Goal: Navigation & Orientation: Find specific page/section

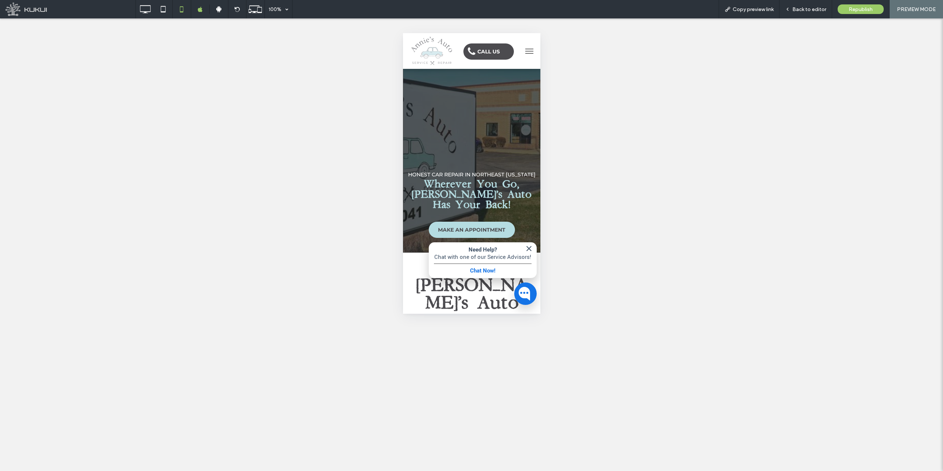
scroll to position [221, 0]
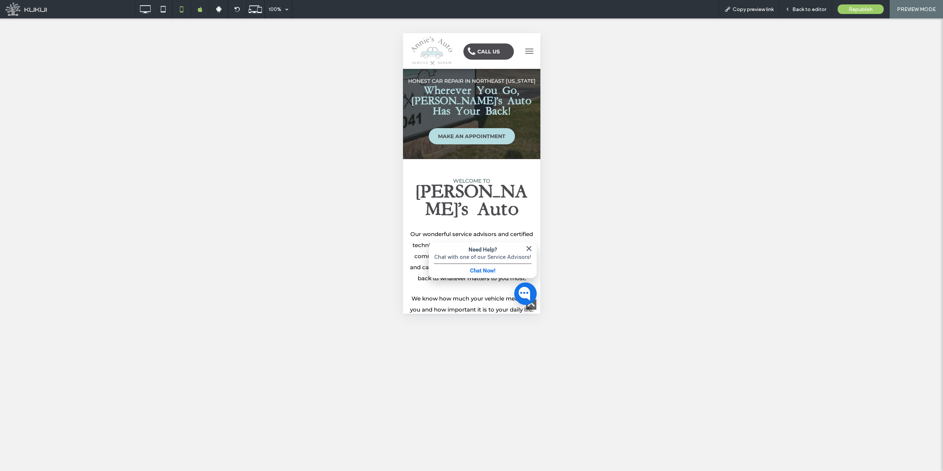
click at [524, 247] on img "button" at bounding box center [528, 248] width 9 height 9
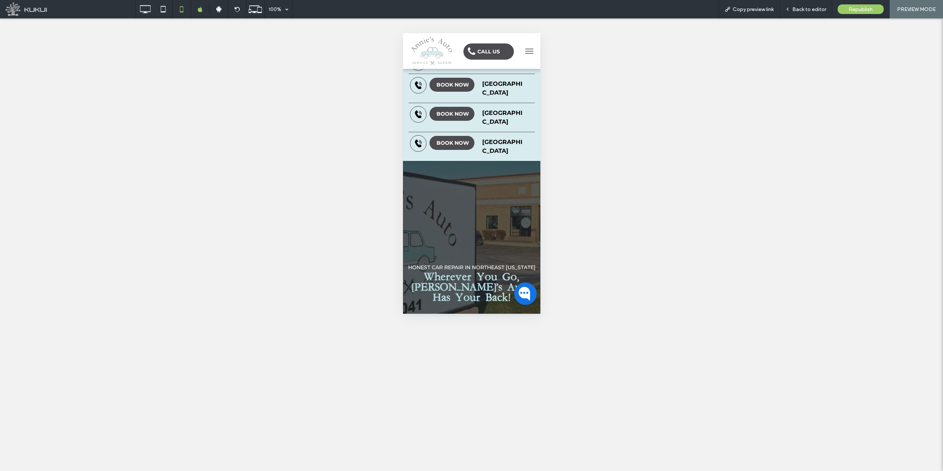
scroll to position [0, 0]
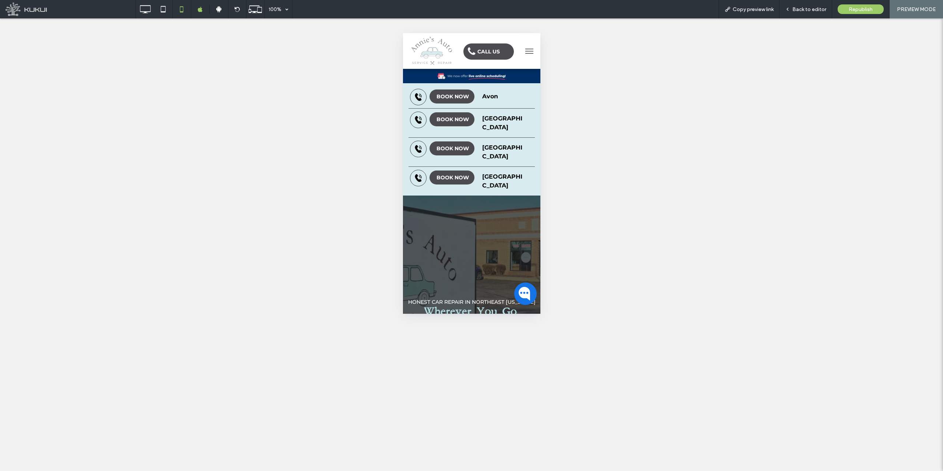
click at [525, 51] on button "menu" at bounding box center [529, 51] width 15 height 15
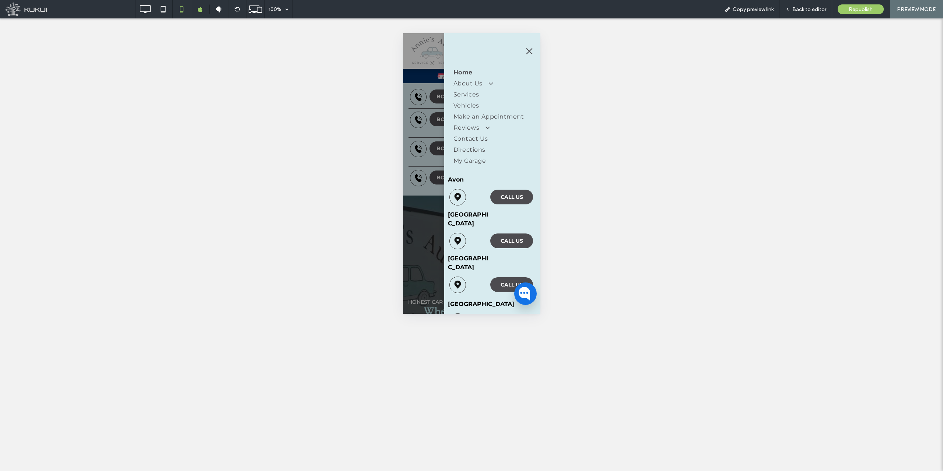
click at [455, 183] on strong "Avon" at bounding box center [456, 179] width 16 height 7
click at [527, 49] on span "menu" at bounding box center [529, 51] width 6 height 6
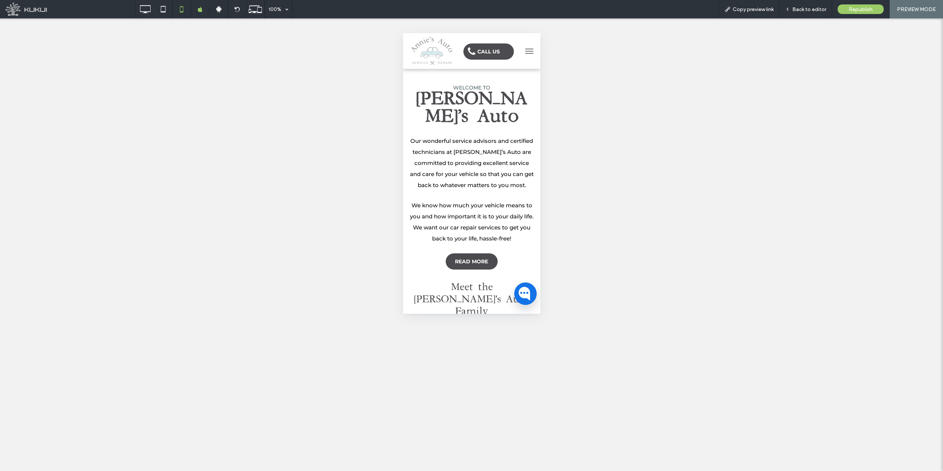
scroll to position [37, 0]
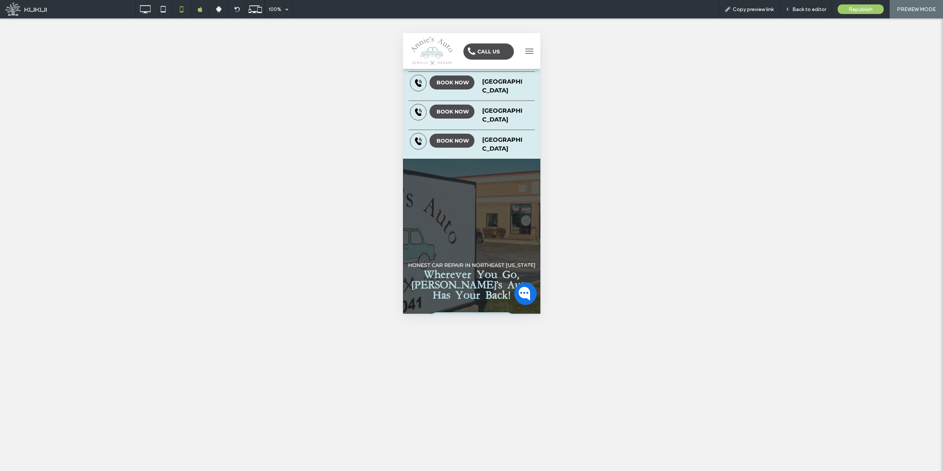
click at [500, 80] on strong "[GEOGRAPHIC_DATA]" at bounding box center [502, 86] width 40 height 16
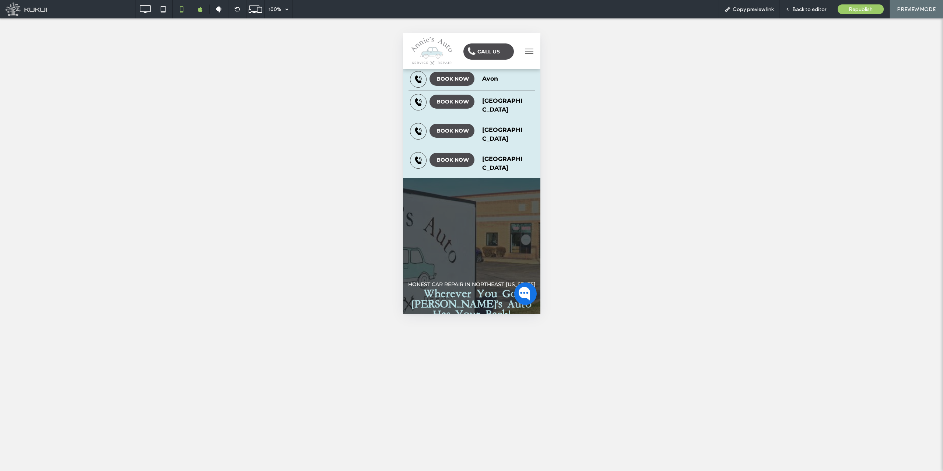
scroll to position [0, 0]
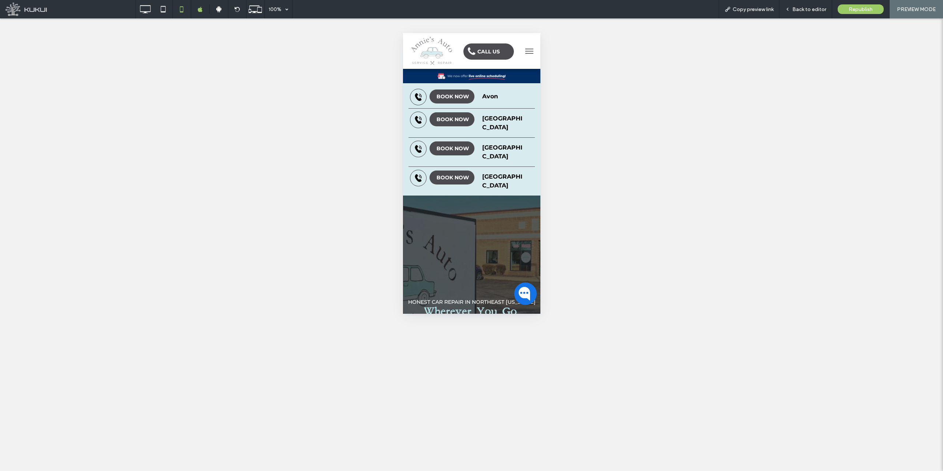
click at [487, 95] on strong "Avon" at bounding box center [490, 96] width 16 height 7
click at [524, 48] on button "menu" at bounding box center [529, 51] width 15 height 15
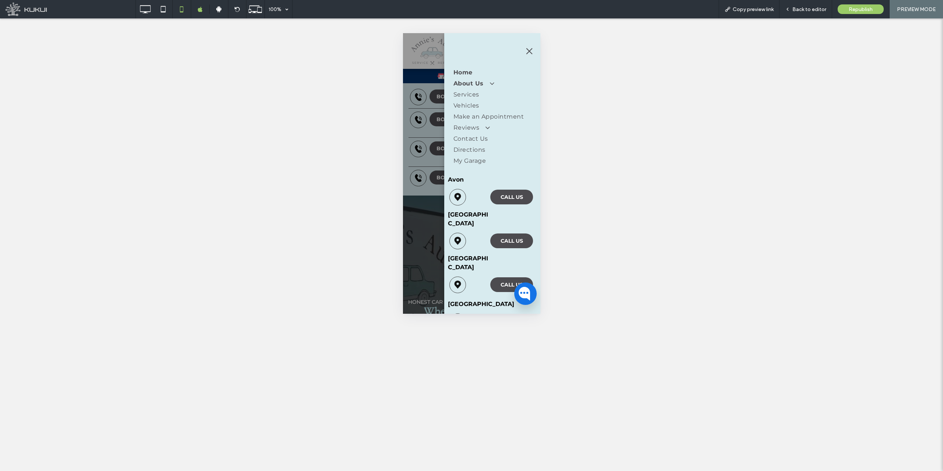
click at [471, 83] on span "About Us" at bounding box center [472, 83] width 39 height 9
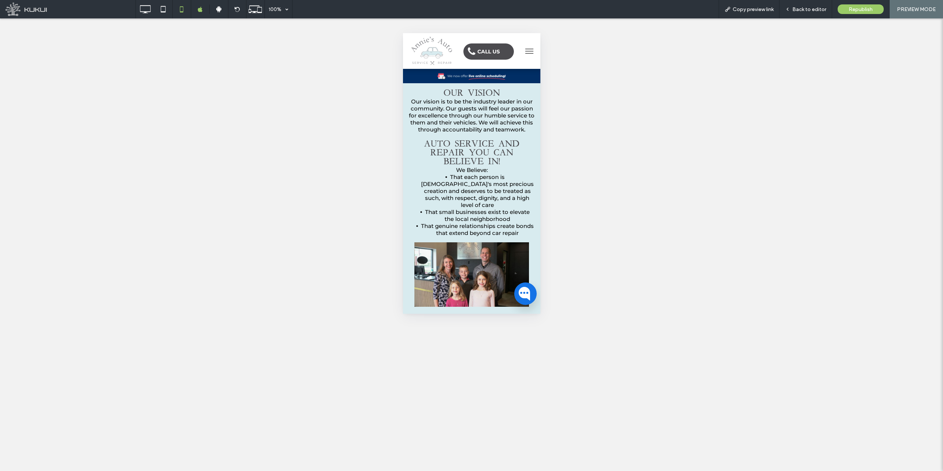
click at [527, 50] on button "menu" at bounding box center [529, 51] width 15 height 15
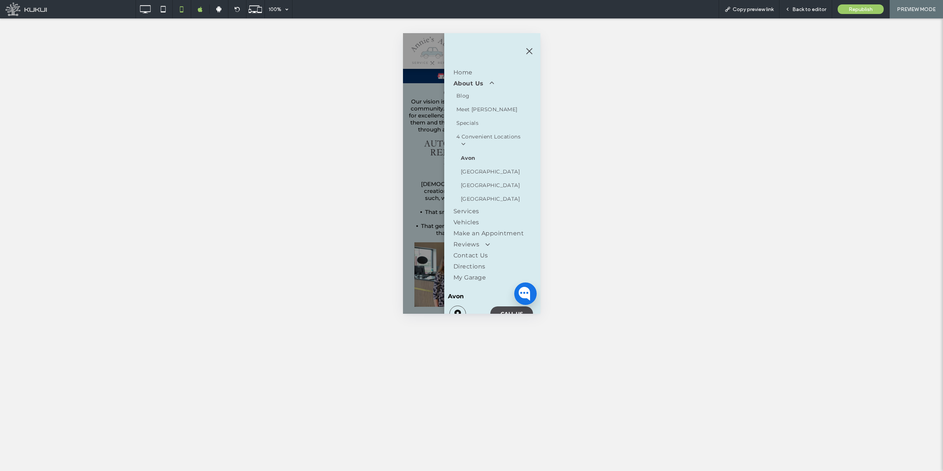
click at [470, 161] on link "Avon" at bounding box center [493, 158] width 70 height 14
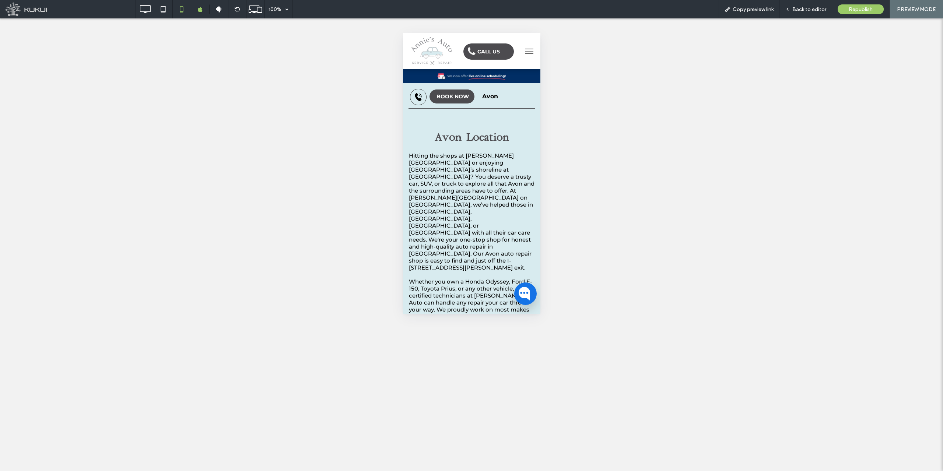
click at [526, 52] on button "menu" at bounding box center [529, 51] width 15 height 15
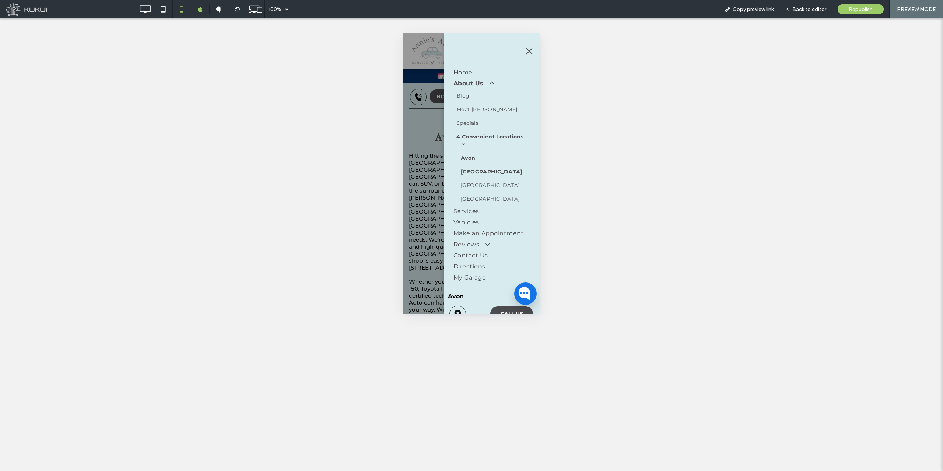
drag, startPoint x: 475, startPoint y: 170, endPoint x: 879, endPoint y: 203, distance: 404.9
click at [475, 170] on link "[GEOGRAPHIC_DATA]" at bounding box center [493, 172] width 70 height 14
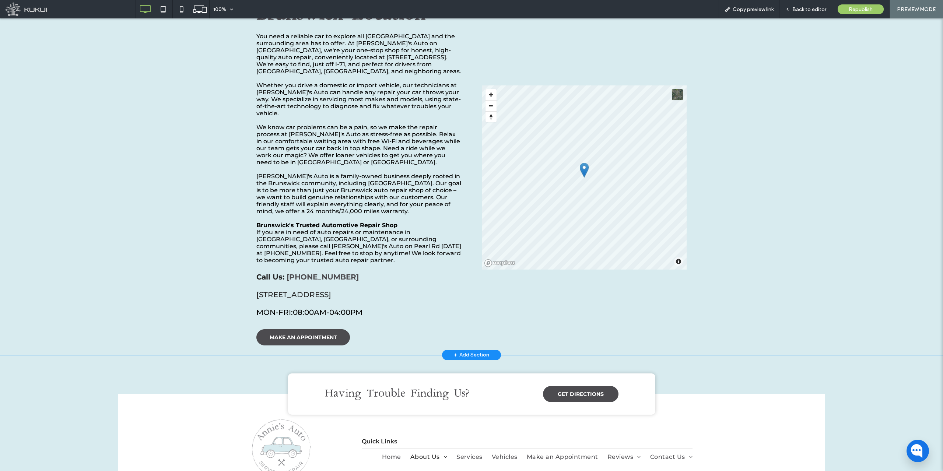
scroll to position [111, 0]
